Goal: Information Seeking & Learning: Learn about a topic

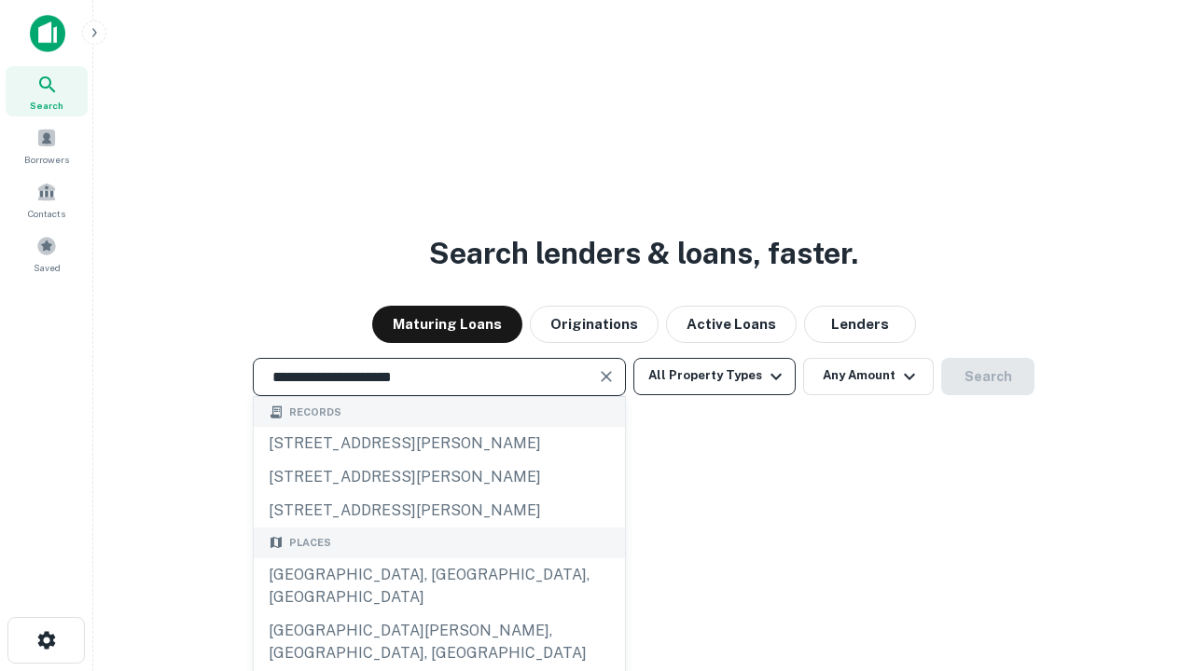
click at [438, 615] on div "[GEOGRAPHIC_DATA], [GEOGRAPHIC_DATA], [GEOGRAPHIC_DATA]" at bounding box center [439, 587] width 371 height 56
click at [714, 376] on button "All Property Types" at bounding box center [714, 376] width 162 height 37
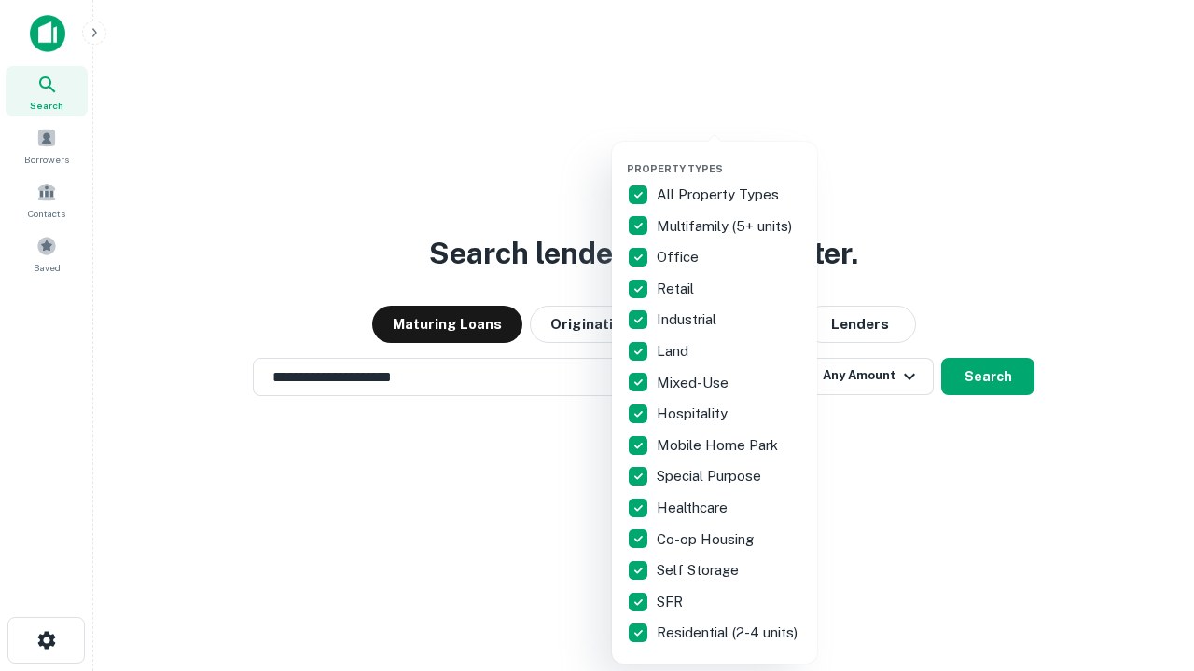
type input "**********"
click at [729, 157] on button "button" at bounding box center [729, 157] width 205 height 1
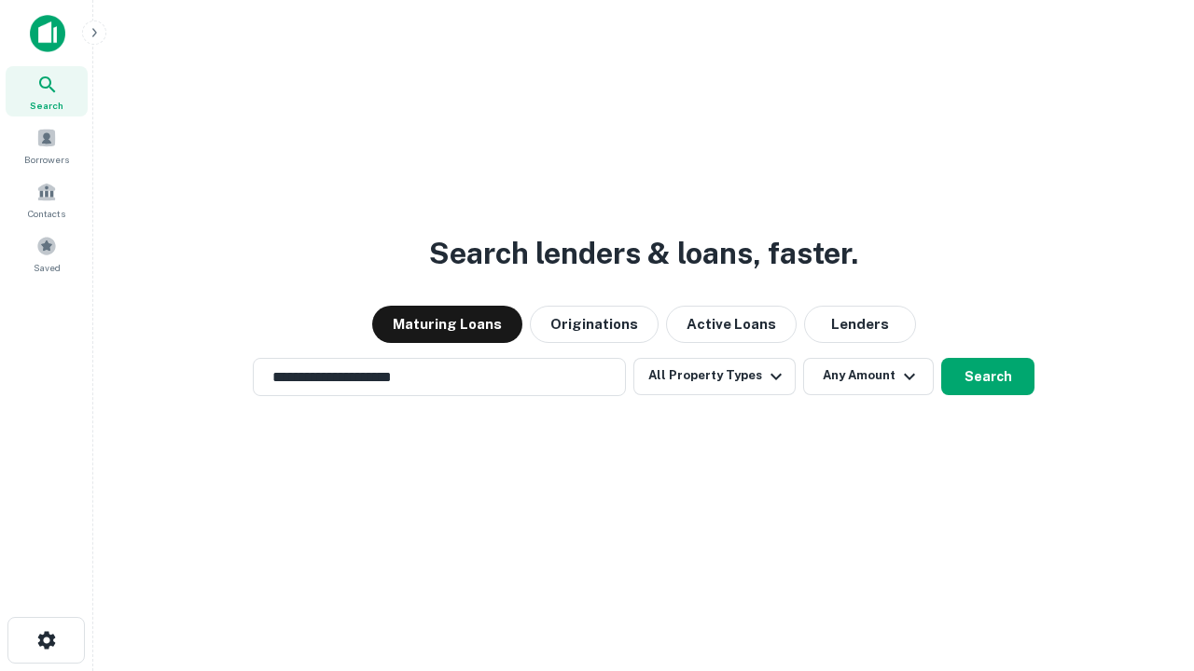
scroll to position [29, 0]
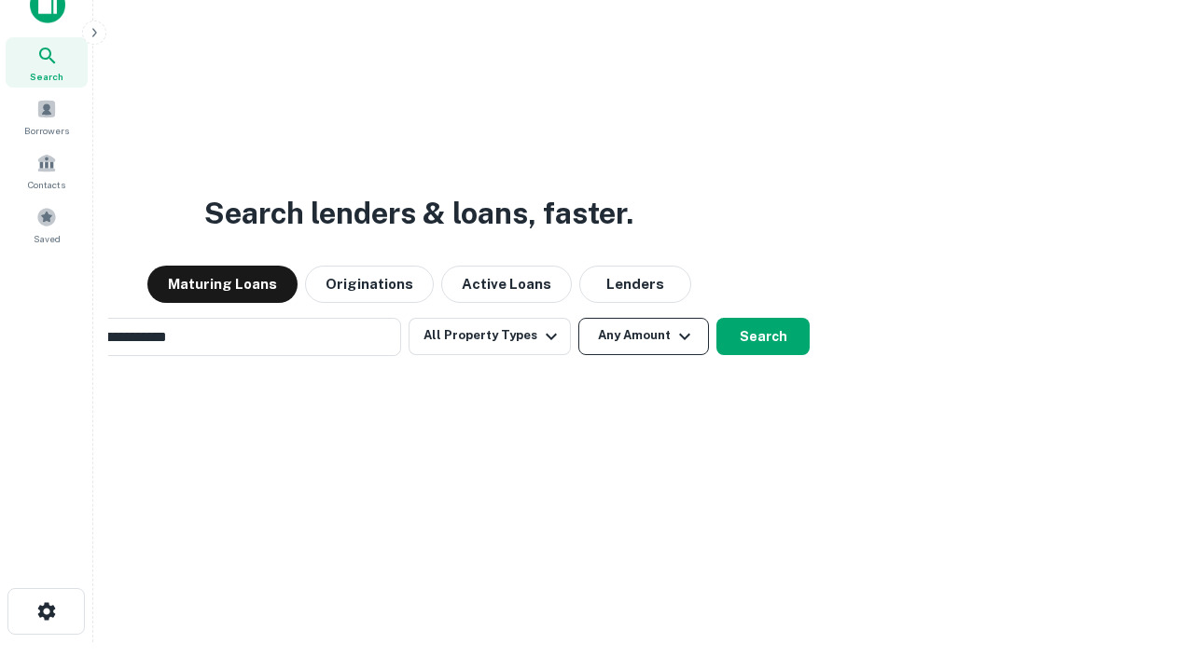
click at [578, 318] on button "Any Amount" at bounding box center [643, 336] width 131 height 37
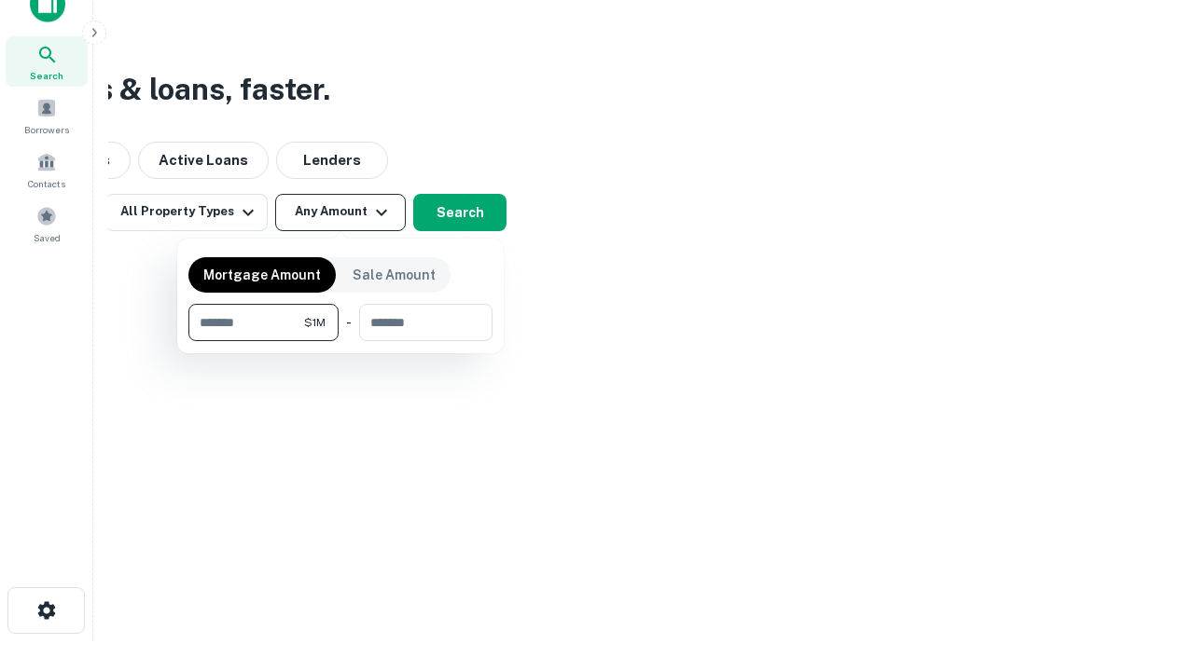
type input "*******"
click at [340, 341] on button "button" at bounding box center [340, 341] width 304 height 1
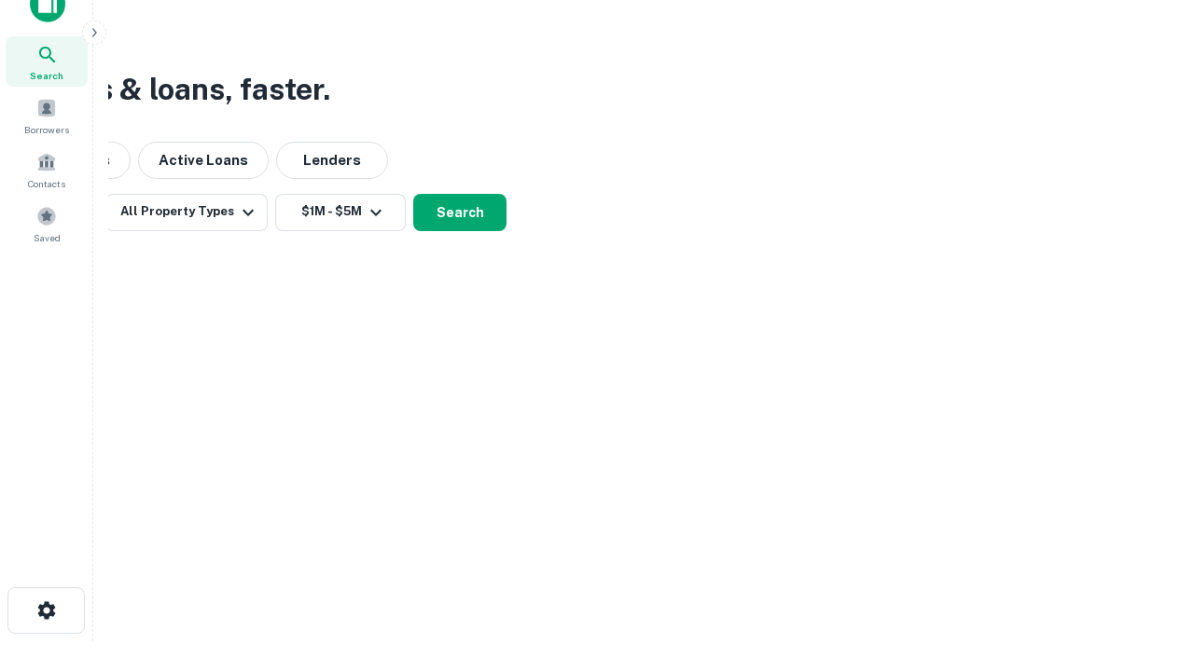
scroll to position [11, 344]
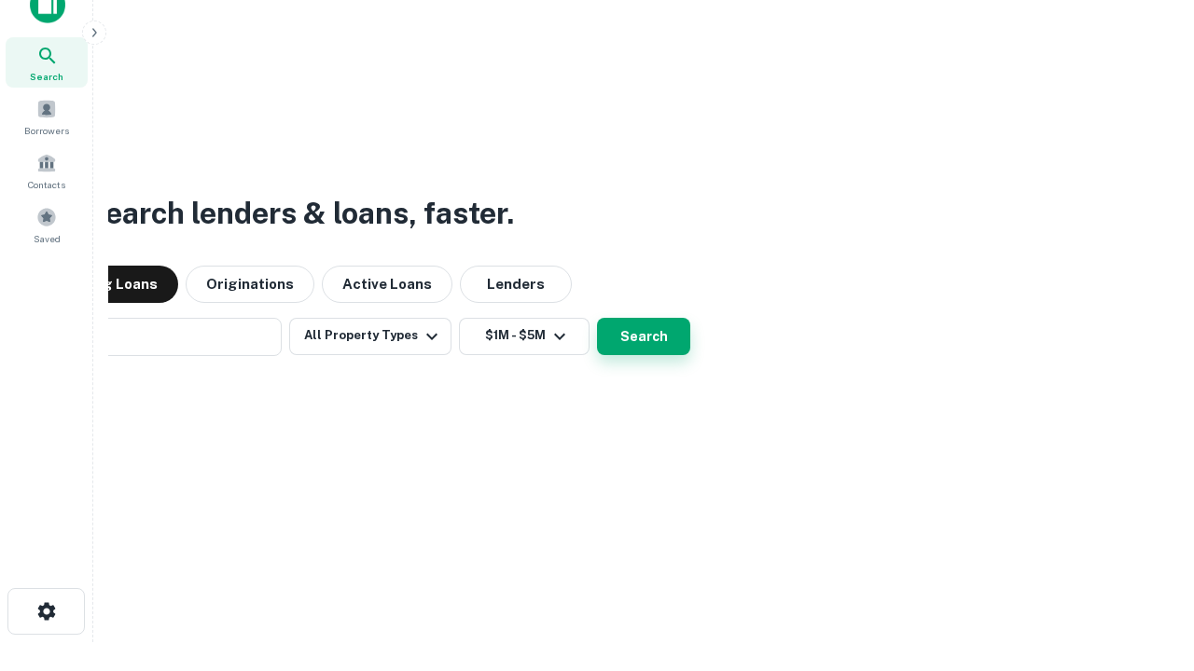
click at [597, 318] on button "Search" at bounding box center [643, 336] width 93 height 37
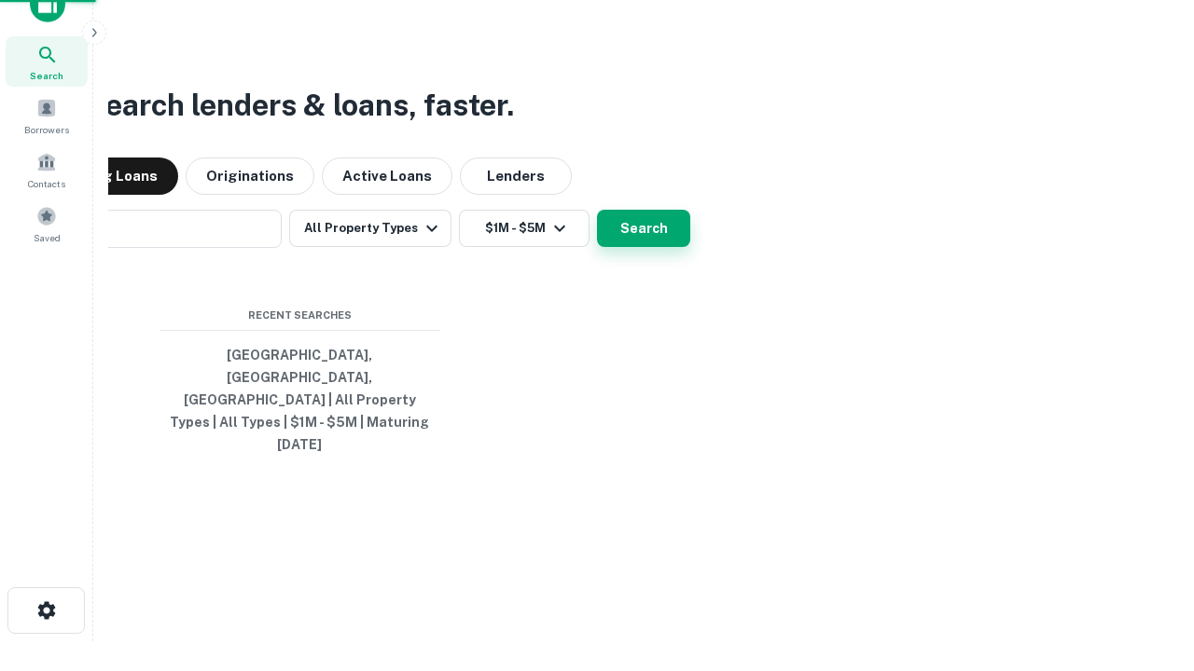
scroll to position [49, 528]
